Goal: Information Seeking & Learning: Learn about a topic

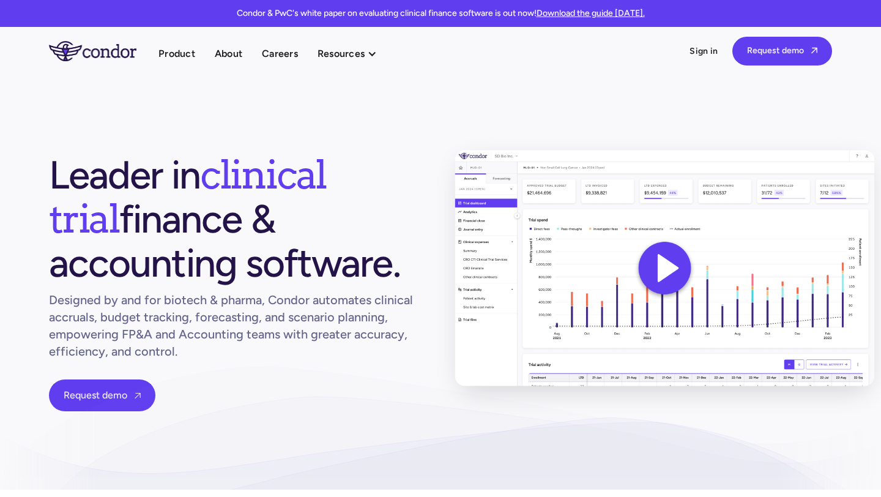
click at [661, 261] on img at bounding box center [665, 268] width 420 height 236
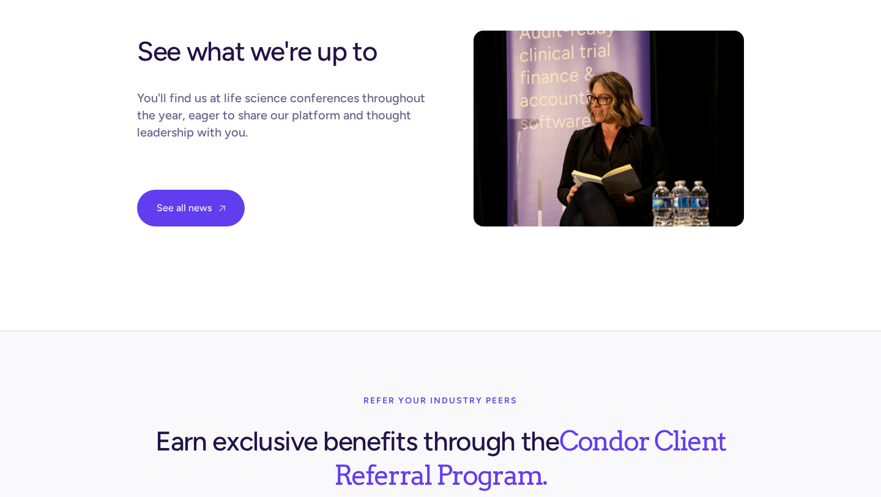
scroll to position [4460, 0]
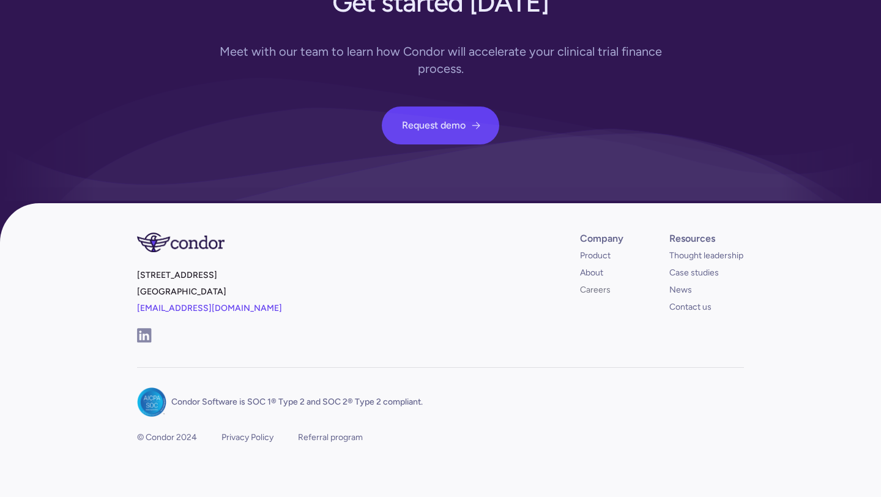
click at [604, 284] on link "Careers" at bounding box center [595, 290] width 31 height 12
click at [690, 267] on link "Case studies" at bounding box center [694, 273] width 50 height 12
click at [682, 284] on link "News" at bounding box center [680, 290] width 23 height 12
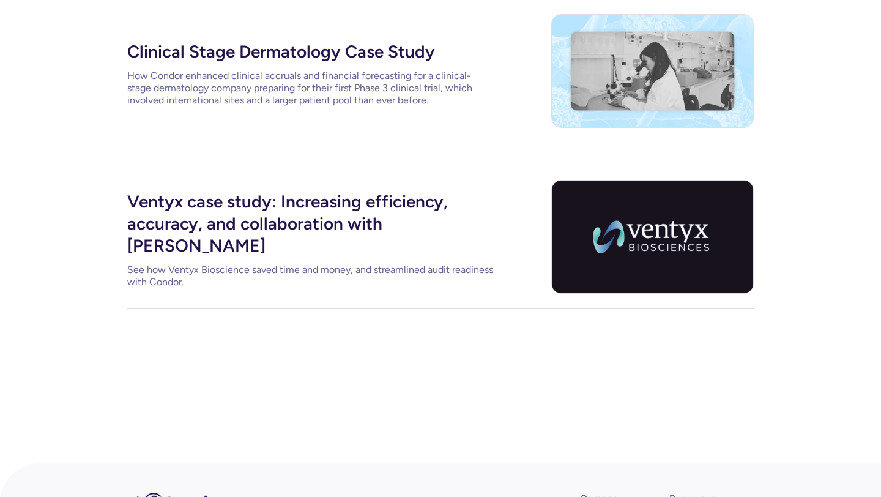
scroll to position [231, 0]
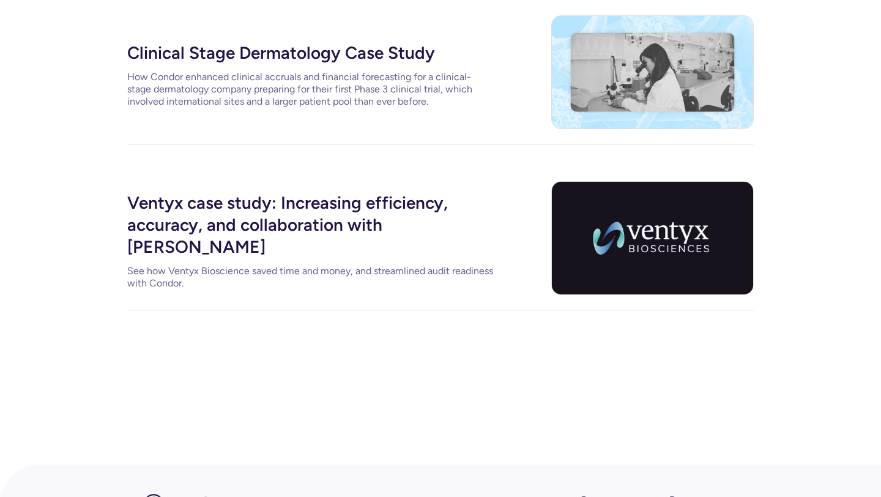
click at [353, 219] on div "Ventyx case study: Increasing efficiency, accuracy, and collaboration with Cond…" at bounding box center [310, 223] width 367 height 73
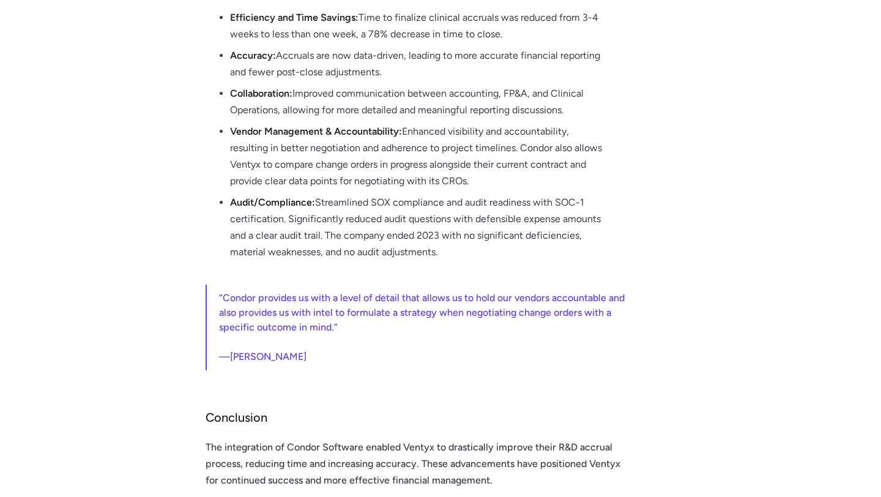
scroll to position [1028, 0]
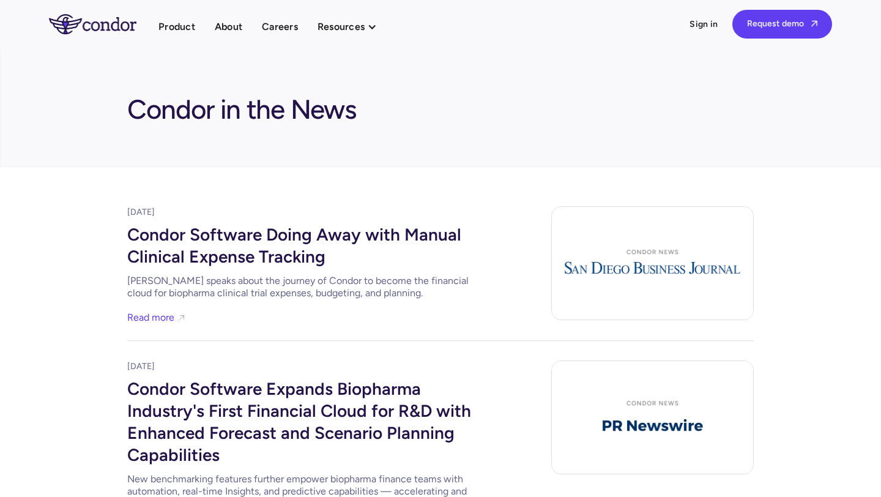
click at [397, 233] on div "Condor Software Doing Away with Manual Clinical Expense Tracking" at bounding box center [310, 243] width 367 height 51
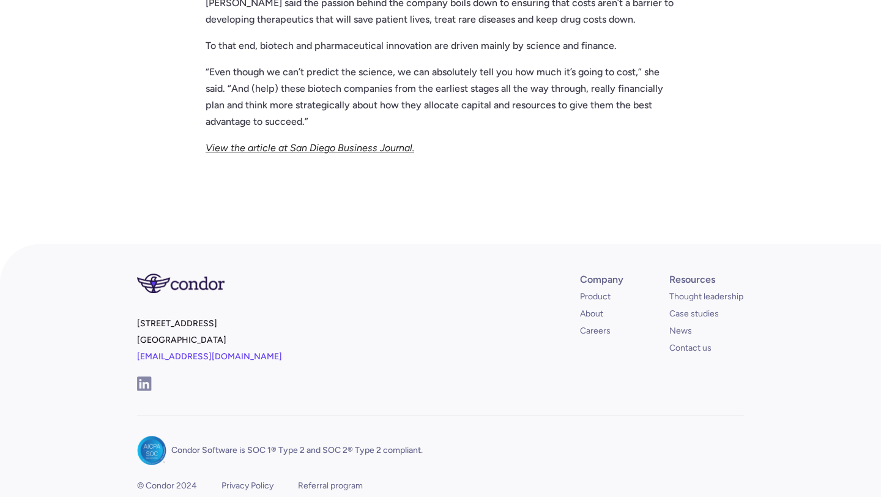
scroll to position [1458, 0]
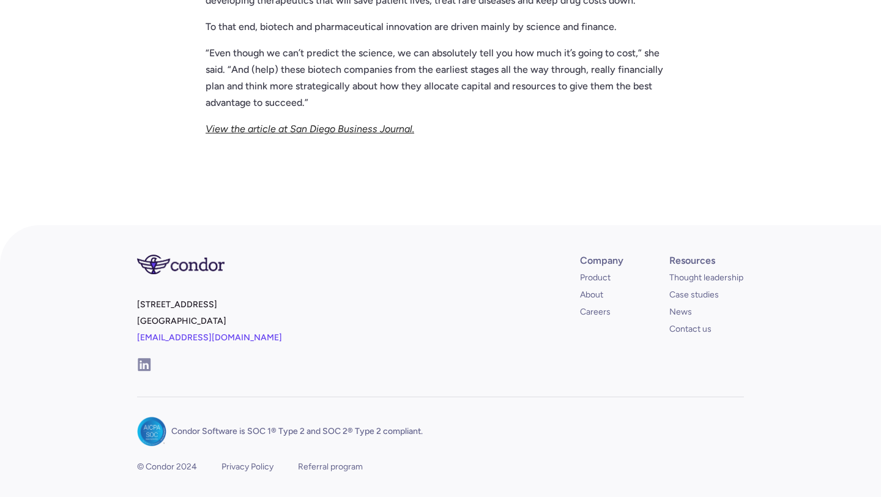
click at [146, 358] on img at bounding box center [144, 364] width 13 height 13
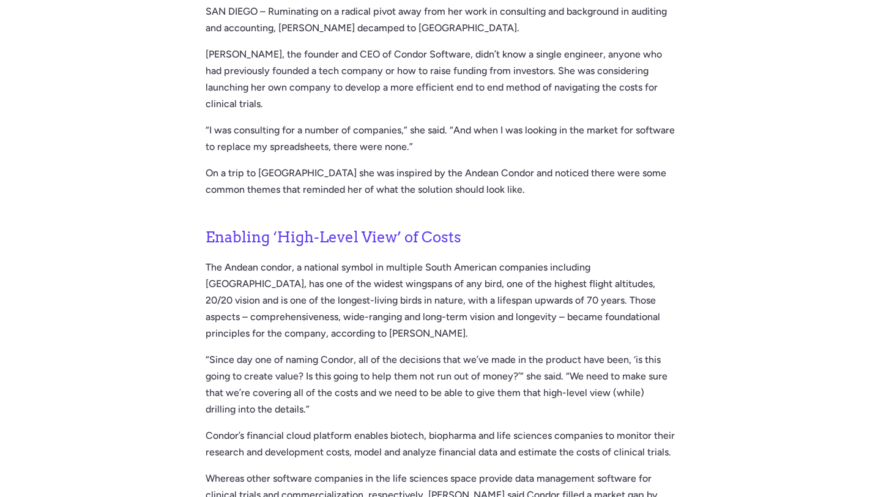
scroll to position [169, 0]
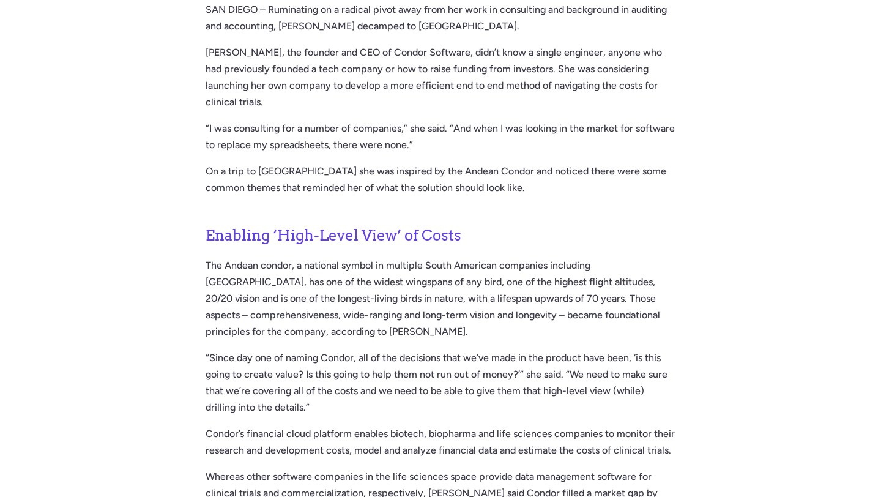
click at [374, 287] on p "The Andean condor, a national symbol in multiple South American companies inclu…" at bounding box center [441, 298] width 470 height 83
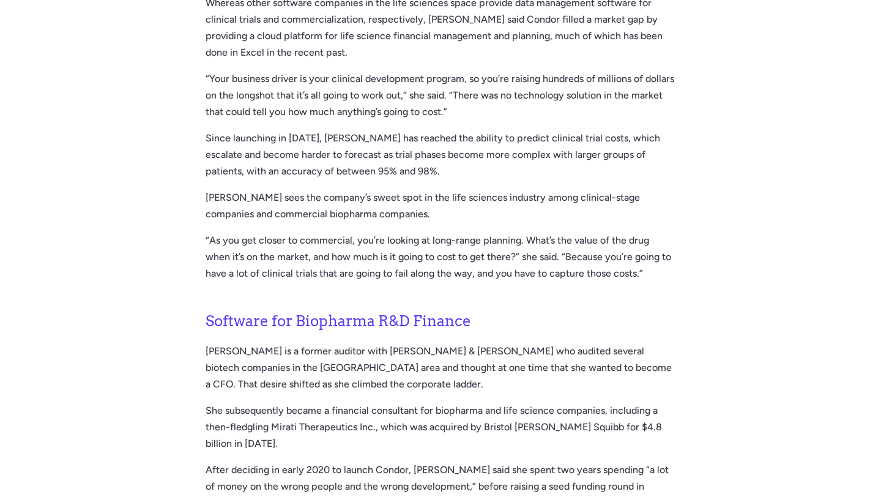
scroll to position [653, 0]
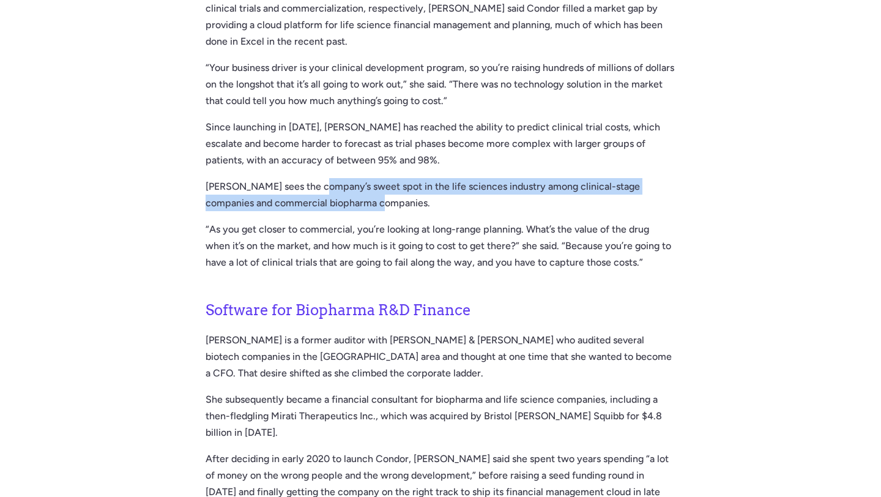
drag, startPoint x: 316, startPoint y: 168, endPoint x: 393, endPoint y: 180, distance: 78.5
click at [393, 180] on p "Kyle sees the company’s sweet spot in the life sciences industry among clinical…" at bounding box center [441, 194] width 470 height 33
copy p "sweet spot in the life sciences industry among clinical-stage companies and com…"
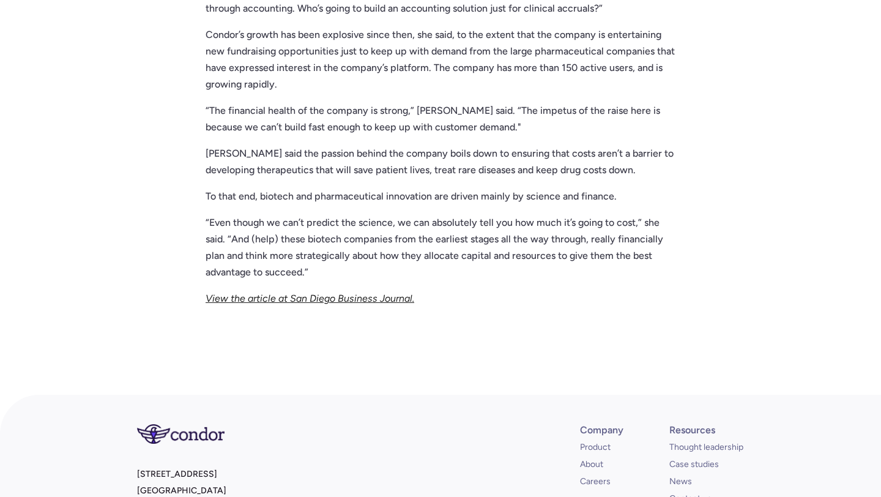
scroll to position [1289, 0]
click at [373, 291] on em "View the article at San Diego Business Journal." at bounding box center [310, 297] width 209 height 12
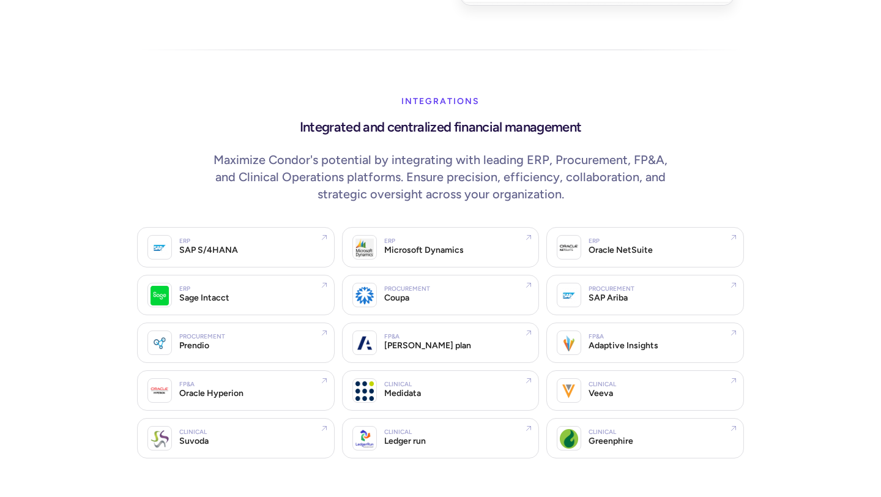
scroll to position [2308, 0]
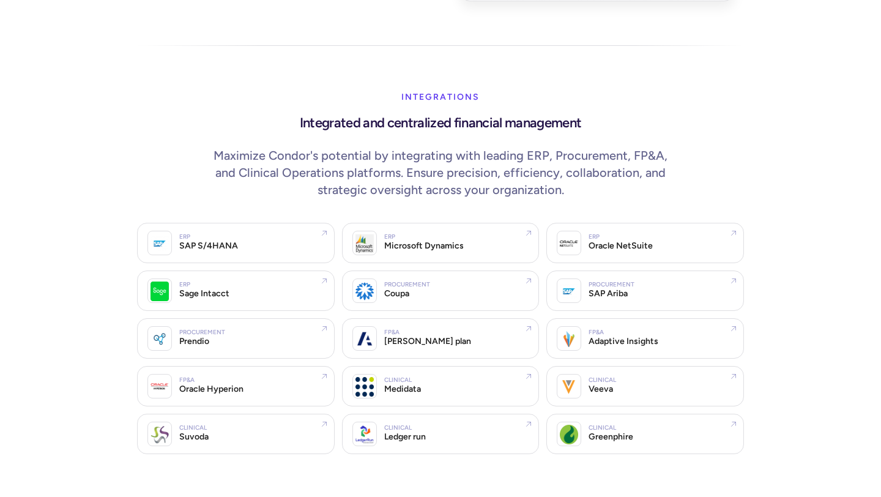
click at [348, 147] on p "Maximize Condor's potential by integrating with leading ERP, Procurement, FP&A,…" at bounding box center [441, 172] width 470 height 51
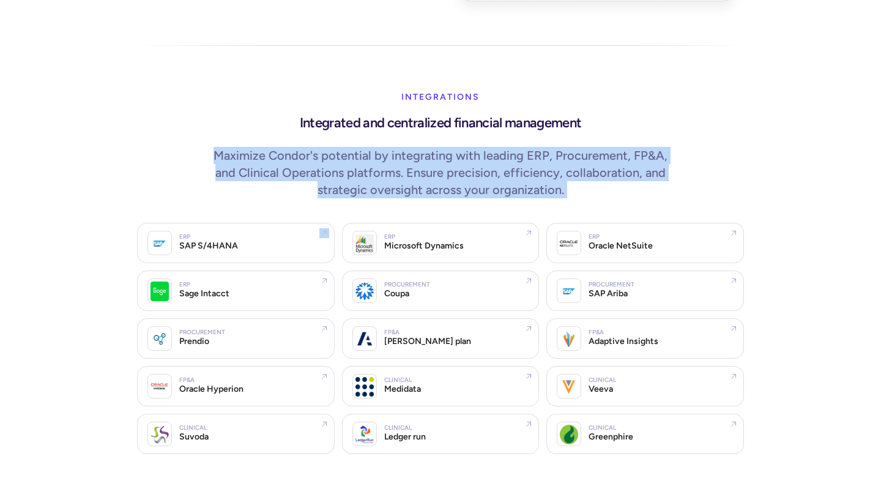
click at [348, 147] on p "Maximize Condor's potential by integrating with leading ERP, Procurement, FP&A,…" at bounding box center [441, 172] width 470 height 51
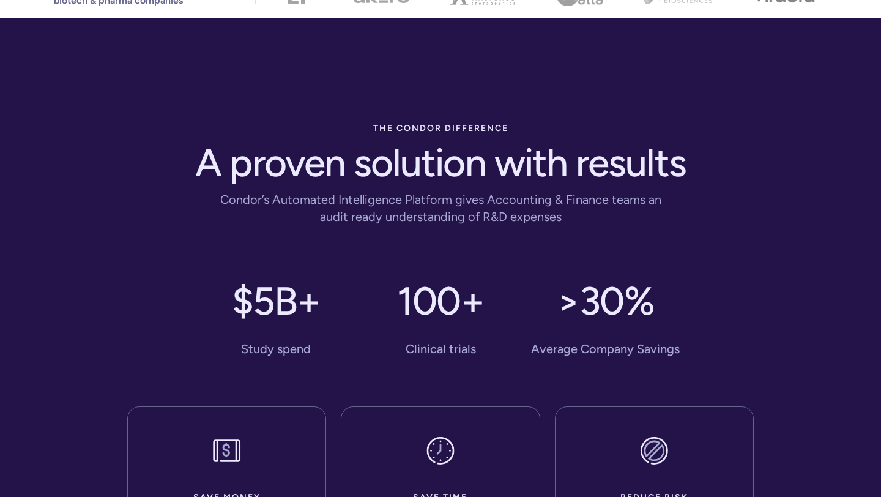
scroll to position [520, 0]
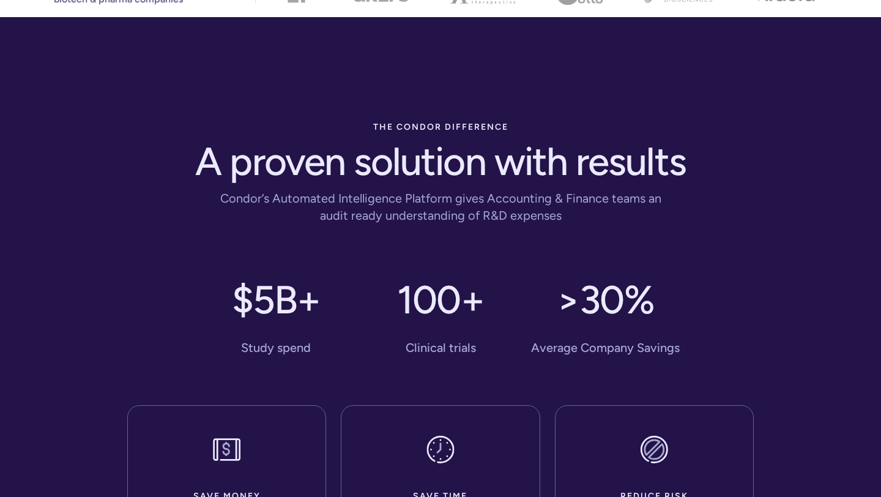
click at [272, 160] on h1 "A proven solution with results" at bounding box center [440, 161] width 490 height 44
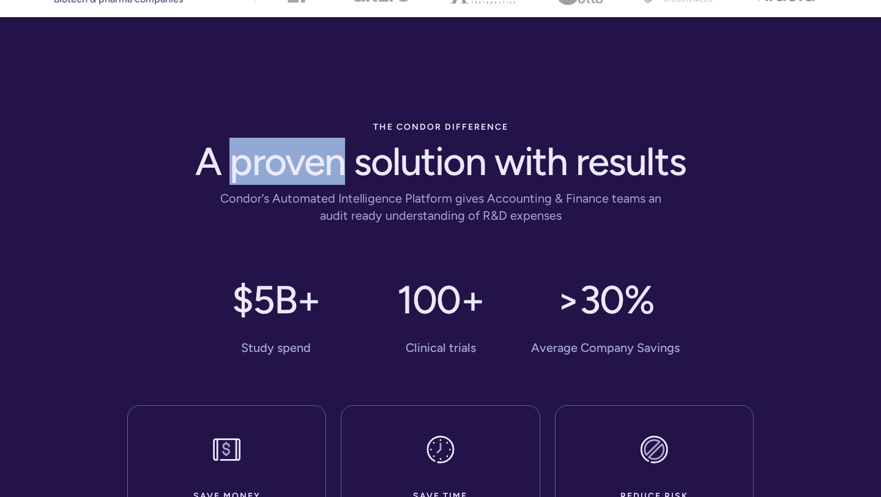
click at [272, 160] on h1 "A proven solution with results" at bounding box center [440, 161] width 490 height 44
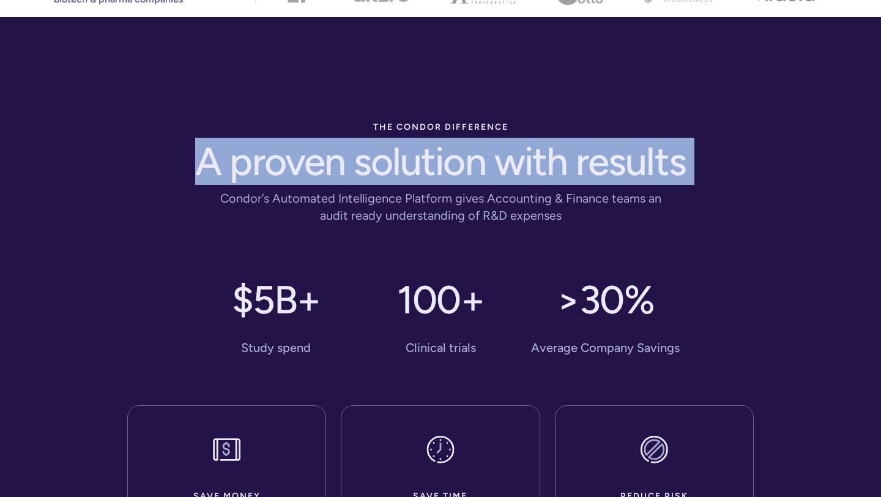
click at [272, 160] on h1 "A proven solution with results" at bounding box center [440, 161] width 490 height 44
click at [397, 185] on div "Condor’s Automated Intelligence Platform gives Accounting & Finance teams an au…" at bounding box center [441, 203] width 470 height 40
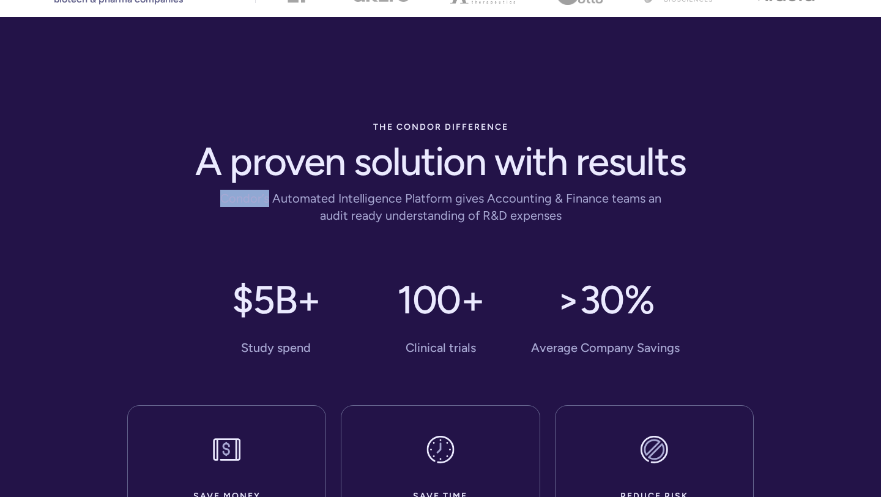
click at [397, 185] on div "Condor’s Automated Intelligence Platform gives Accounting & Finance teams an au…" at bounding box center [441, 203] width 470 height 40
click at [402, 202] on div "Condor’s Automated Intelligence Platform gives Accounting & Finance teams an au…" at bounding box center [441, 207] width 470 height 34
click at [400, 202] on div "Condor’s Automated Intelligence Platform gives Accounting & Finance teams an au…" at bounding box center [441, 207] width 470 height 34
click at [399, 202] on div "Condor’s Automated Intelligence Platform gives Accounting & Finance teams an au…" at bounding box center [441, 207] width 470 height 34
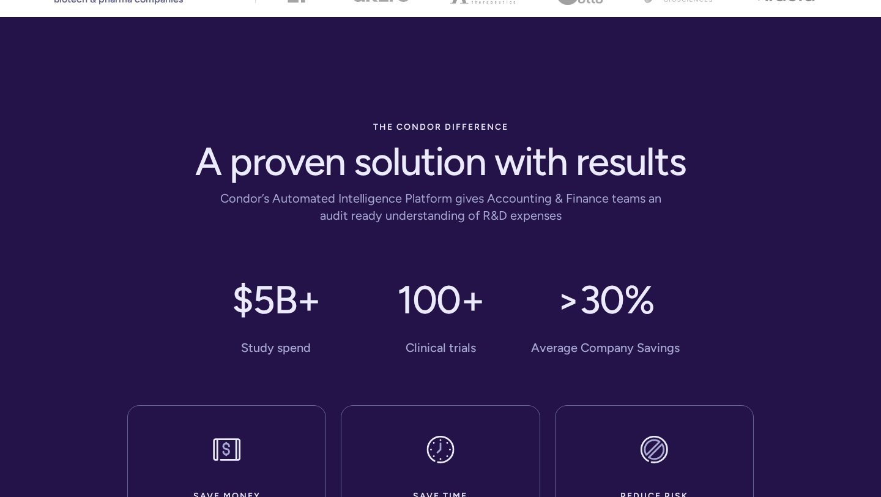
click at [421, 205] on div "Condor’s Automated Intelligence Platform gives Accounting & Finance teams an au…" at bounding box center [441, 207] width 470 height 34
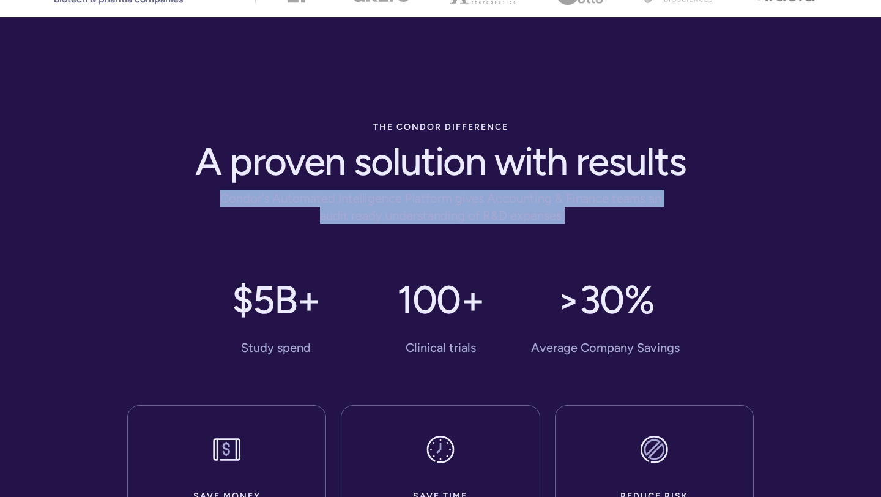
click at [421, 205] on div "Condor’s Automated Intelligence Platform gives Accounting & Finance teams an au…" at bounding box center [441, 207] width 470 height 34
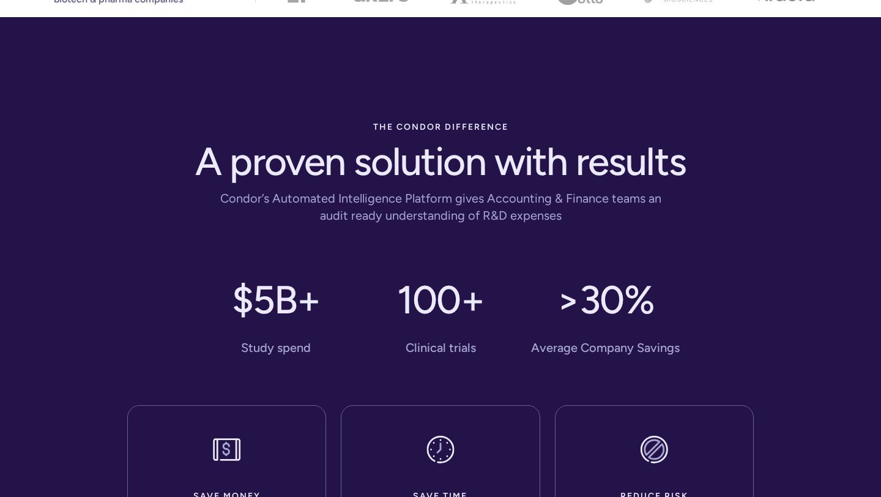
click at [513, 172] on h1 "A proven solution with results" at bounding box center [440, 161] width 490 height 44
click at [512, 172] on h1 "A proven solution with results" at bounding box center [440, 161] width 490 height 44
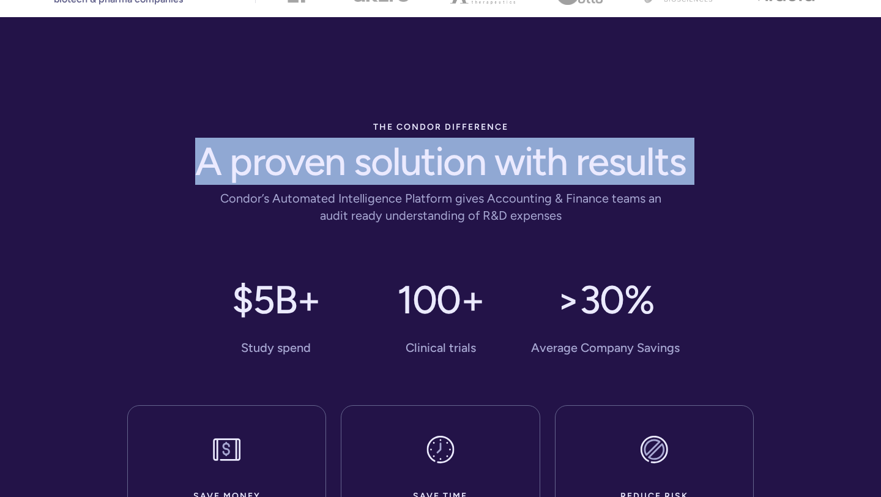
click at [512, 172] on h1 "A proven solution with results" at bounding box center [440, 161] width 490 height 44
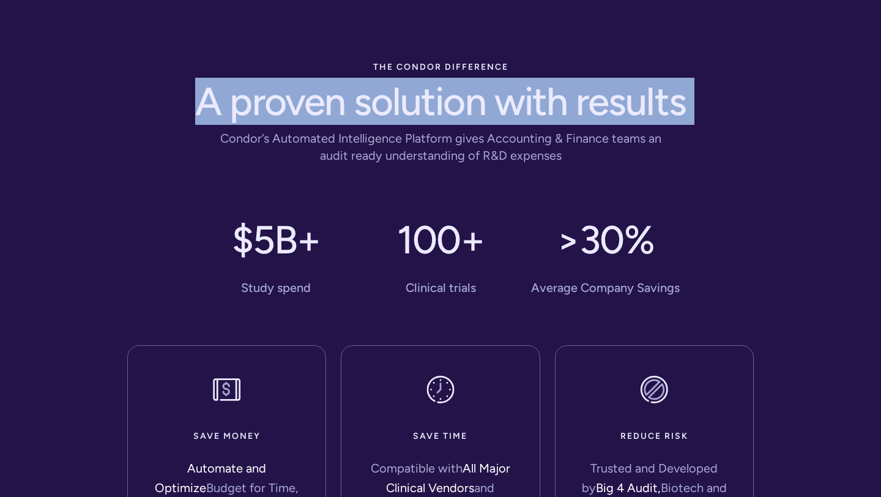
scroll to position [581, 0]
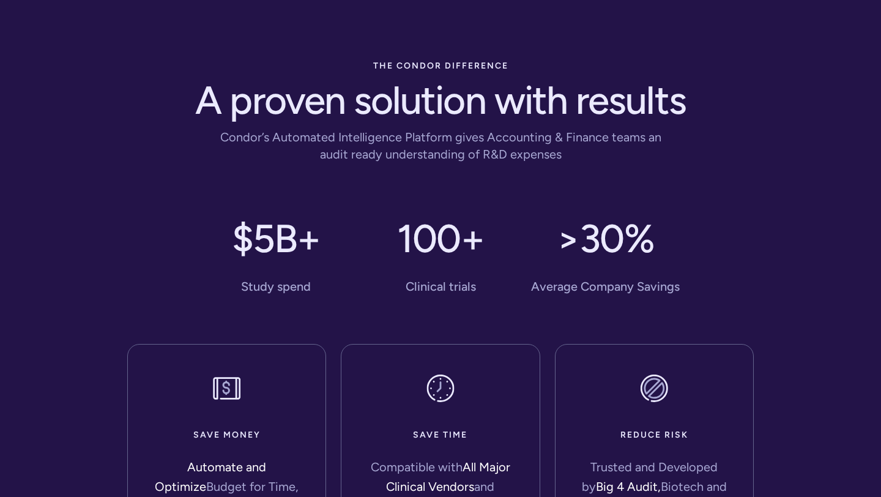
click at [441, 139] on div "Condor’s Automated Intelligence Platform gives Accounting & Finance teams an au…" at bounding box center [441, 145] width 470 height 34
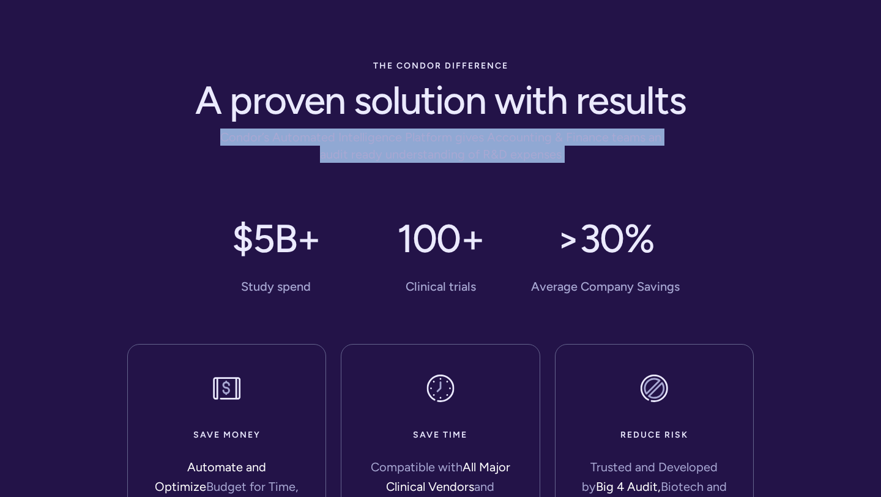
click at [441, 139] on div "Condor’s Automated Intelligence Platform gives Accounting & Finance teams an au…" at bounding box center [441, 145] width 470 height 34
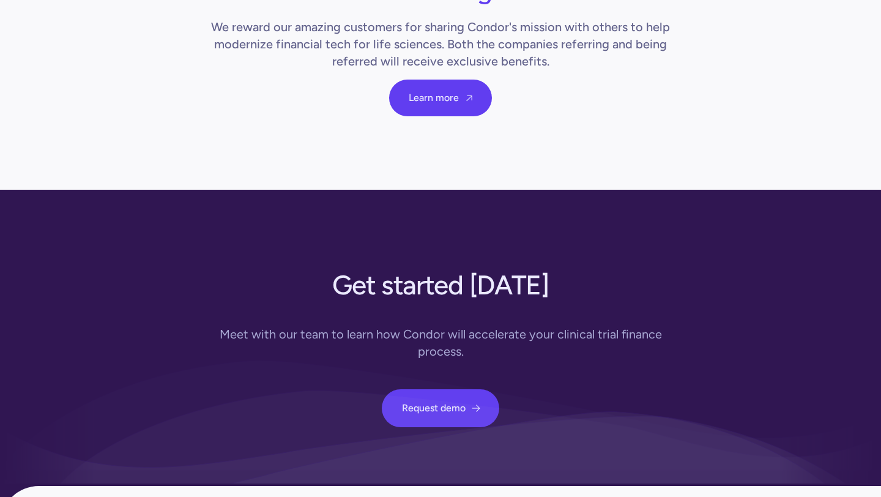
scroll to position [4246, 0]
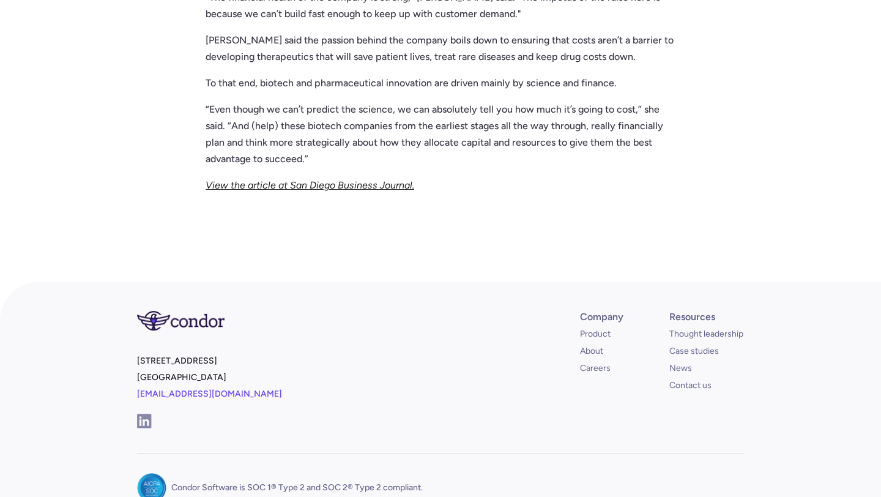
scroll to position [1458, 0]
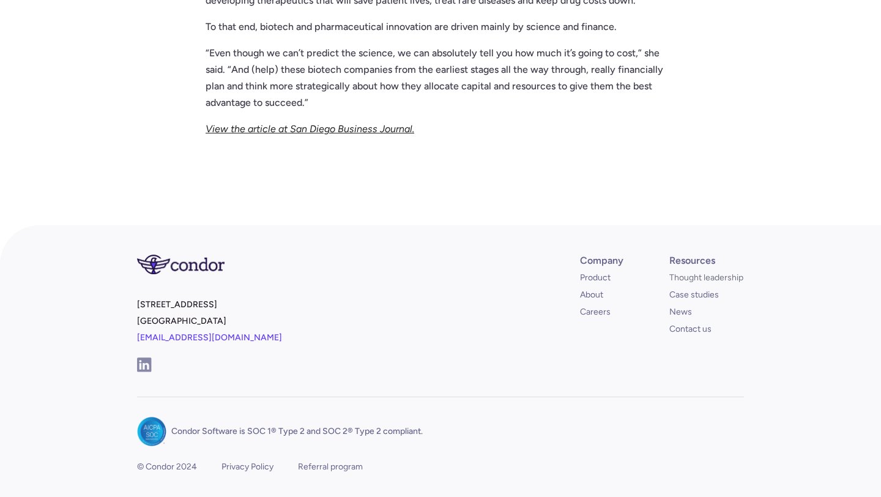
click at [701, 272] on link "Thought leadership" at bounding box center [706, 278] width 74 height 12
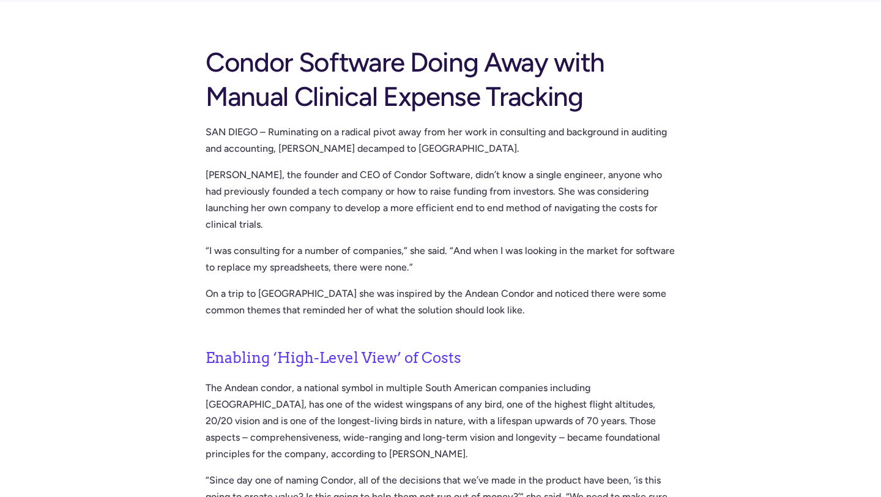
scroll to position [0, 0]
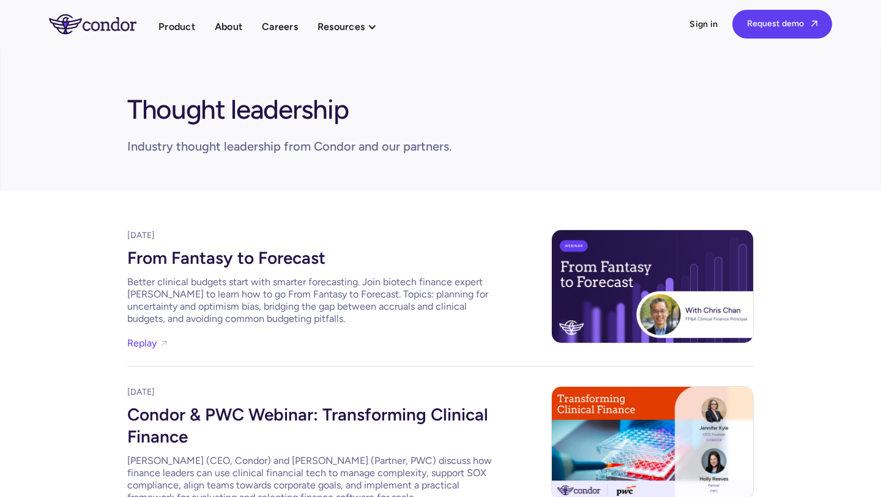
scroll to position [130, 0]
